Goal: Check status

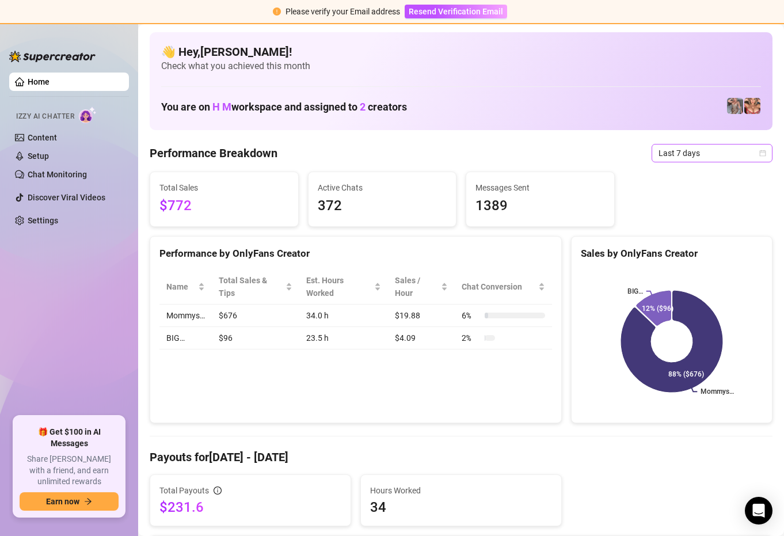
click at [762, 149] on span "Last 7 days" at bounding box center [712, 152] width 107 height 17
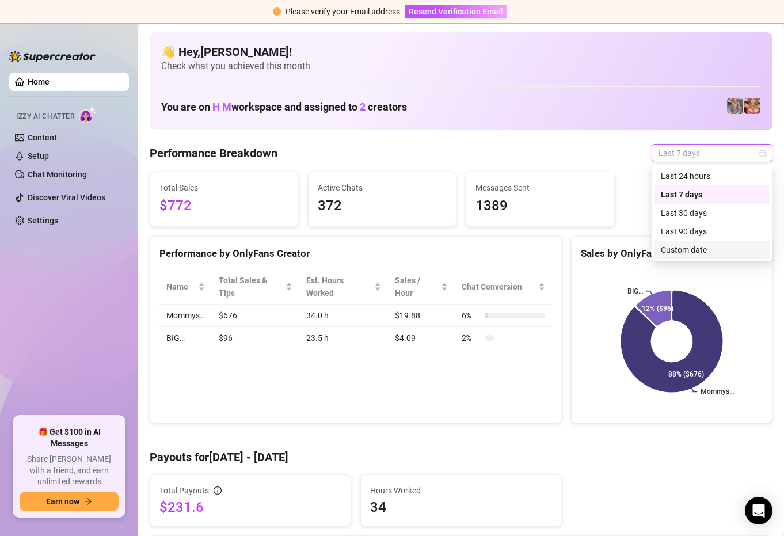
click at [689, 249] on div "Custom date" at bounding box center [712, 250] width 102 height 13
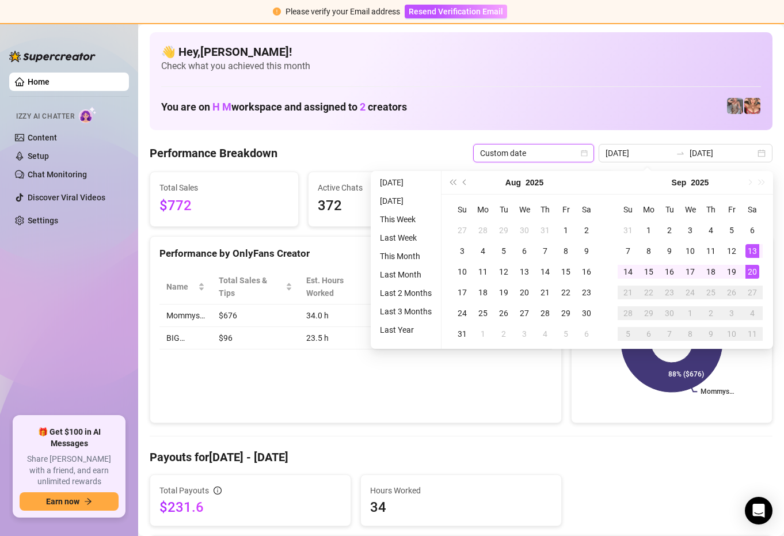
type input "[DATE]"
click at [748, 271] on div "20" at bounding box center [753, 272] width 14 height 14
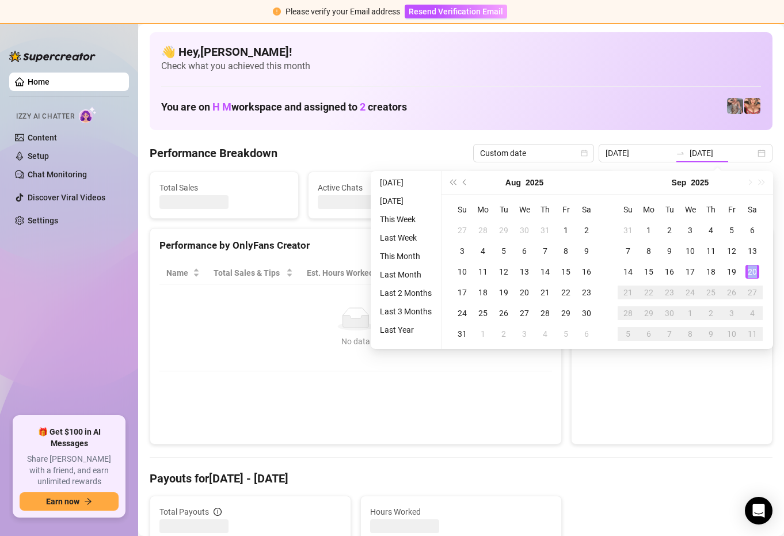
type input "[DATE]"
